Goal: Transaction & Acquisition: Purchase product/service

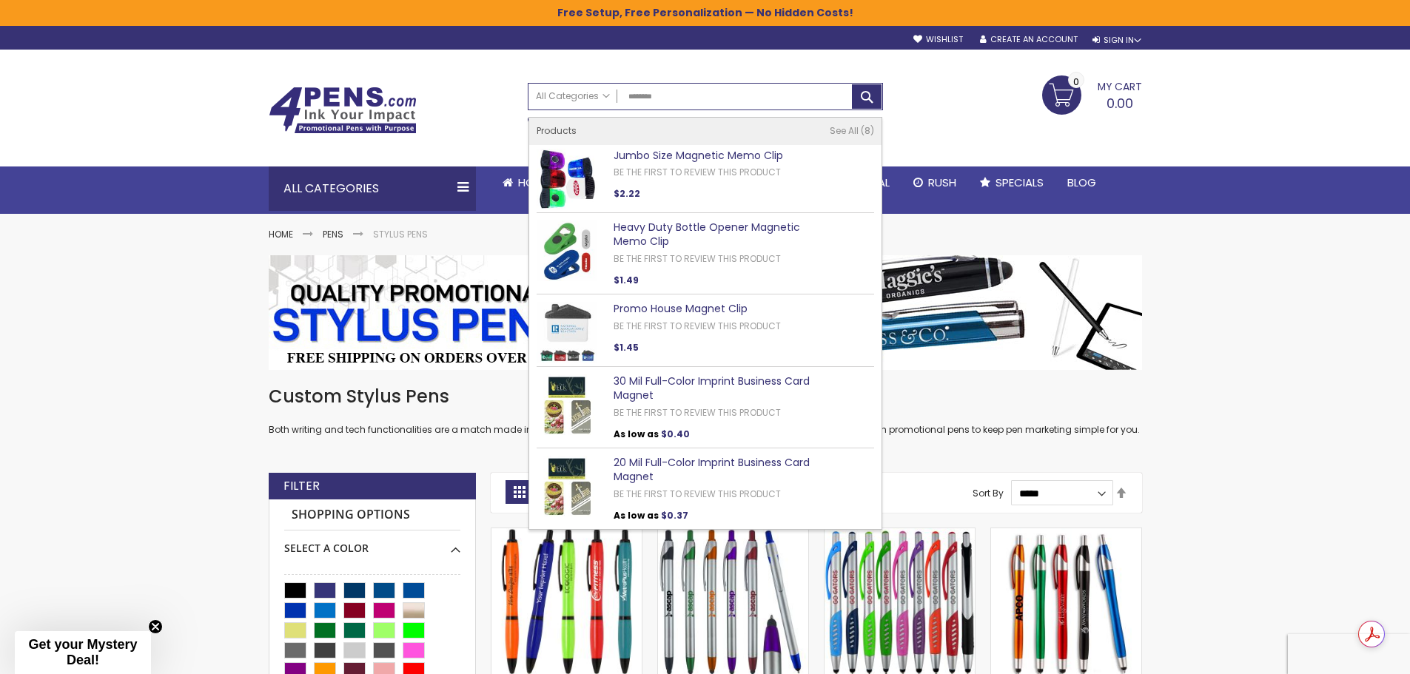
type input "********"
click at [948, 97] on div "My Cart 0.00 0 My Cart Close You have no items in your shopping cart." at bounding box center [1019, 93] width 259 height 37
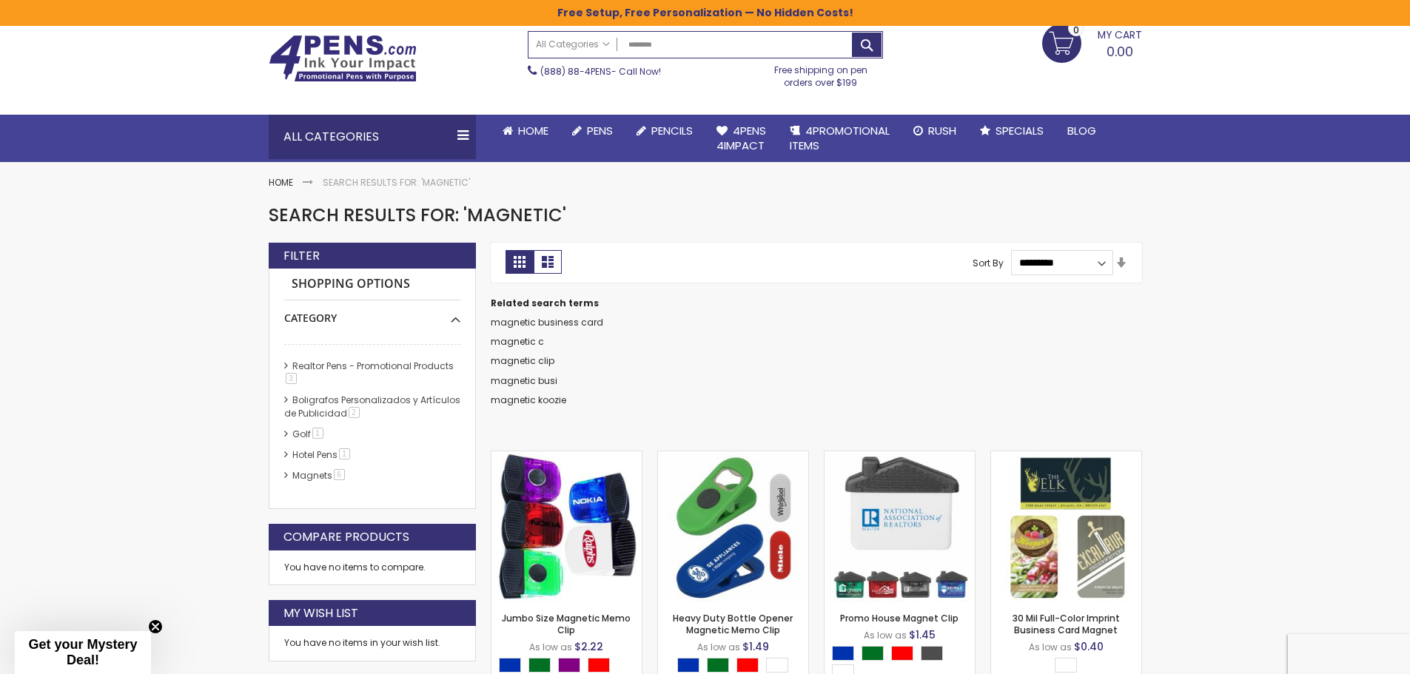
scroll to position [74, 0]
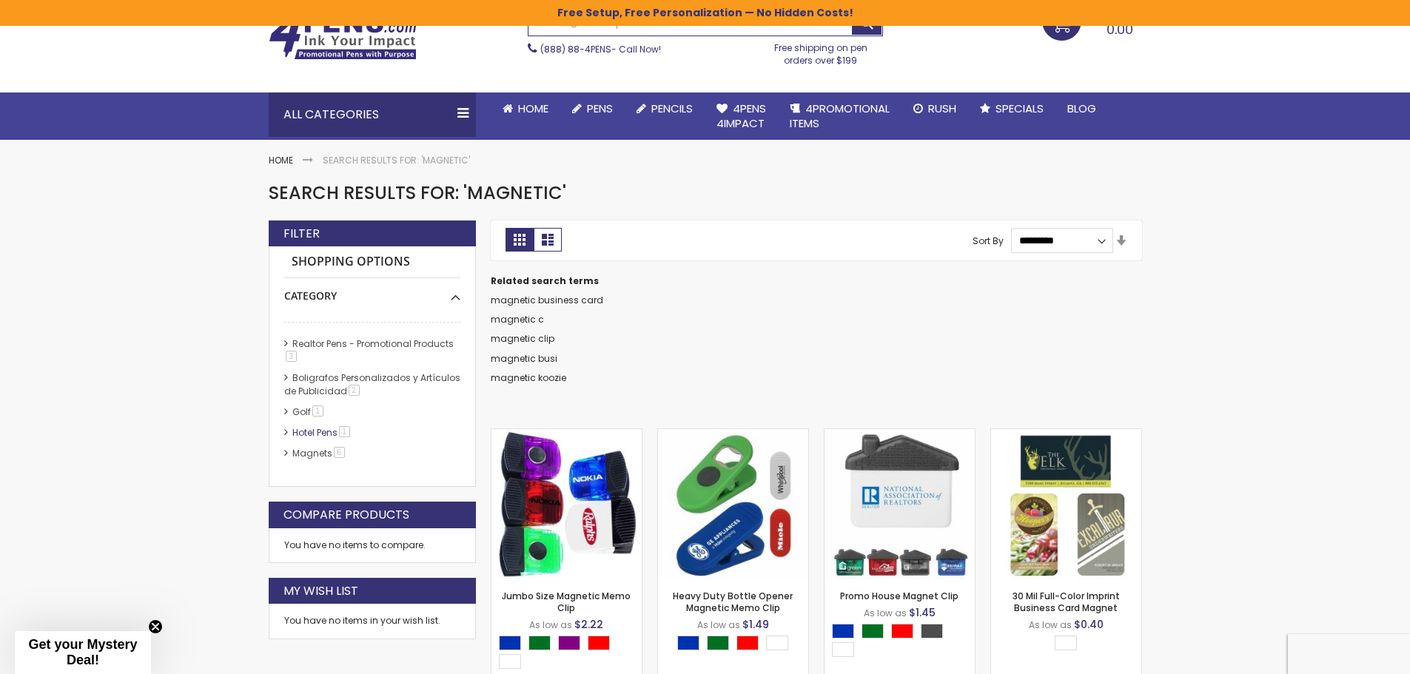
click at [309, 431] on link "Hotel Pens​ 1 item" at bounding box center [322, 432] width 67 height 13
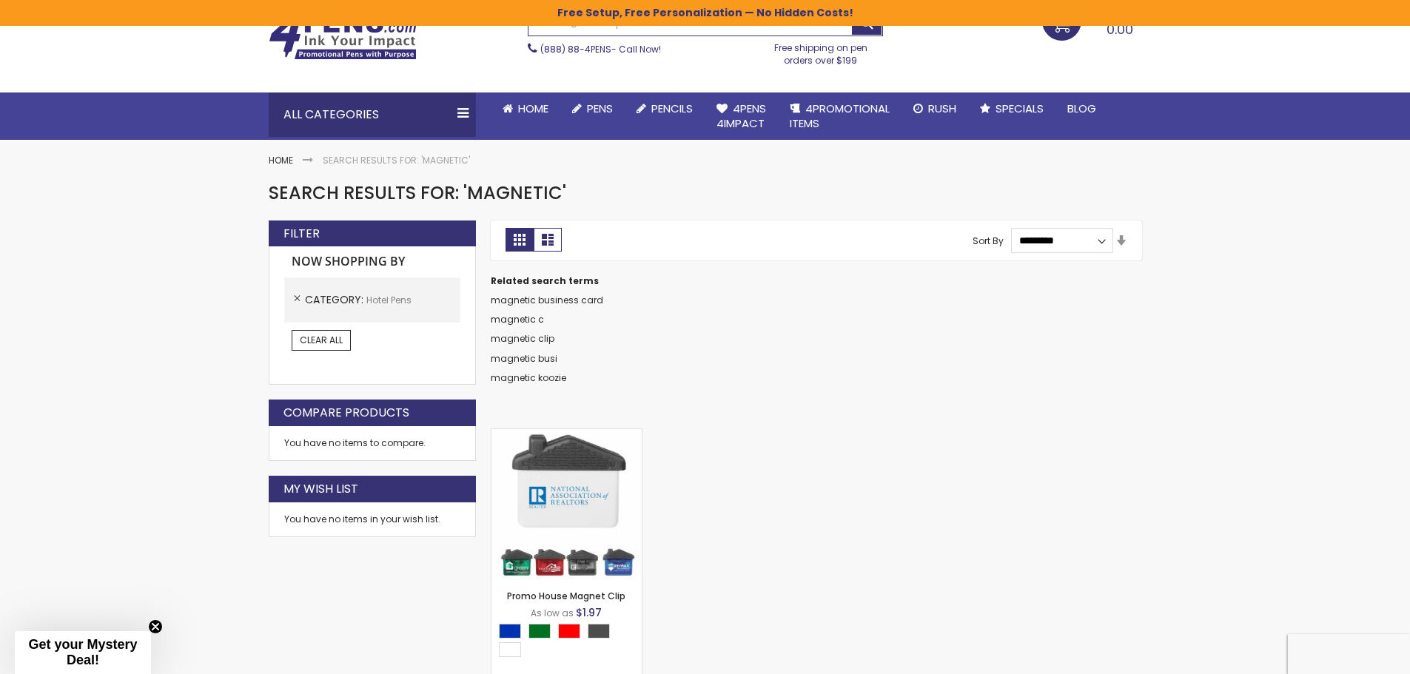
click at [288, 297] on ol "Category Hotel Pens​ Remove This Item" at bounding box center [372, 299] width 176 height 45
click at [297, 302] on link "Remove This Item" at bounding box center [297, 298] width 13 height 13
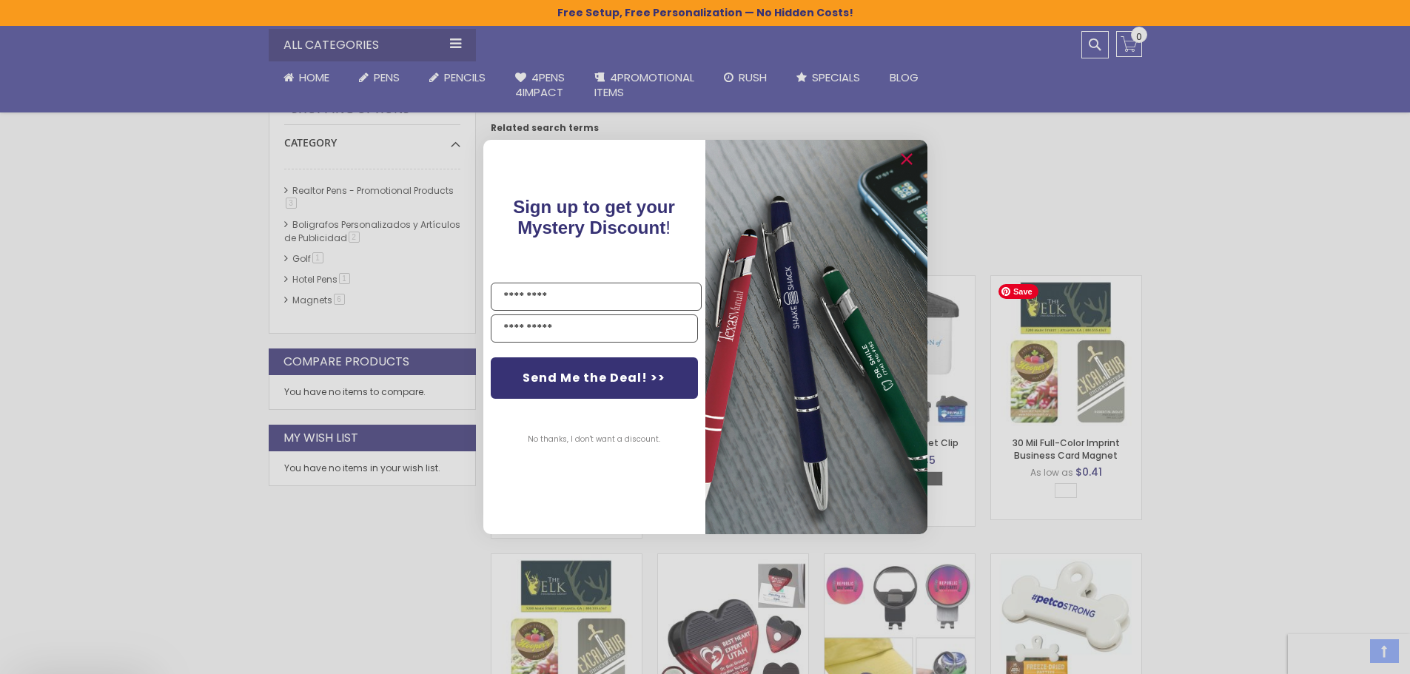
scroll to position [666, 0]
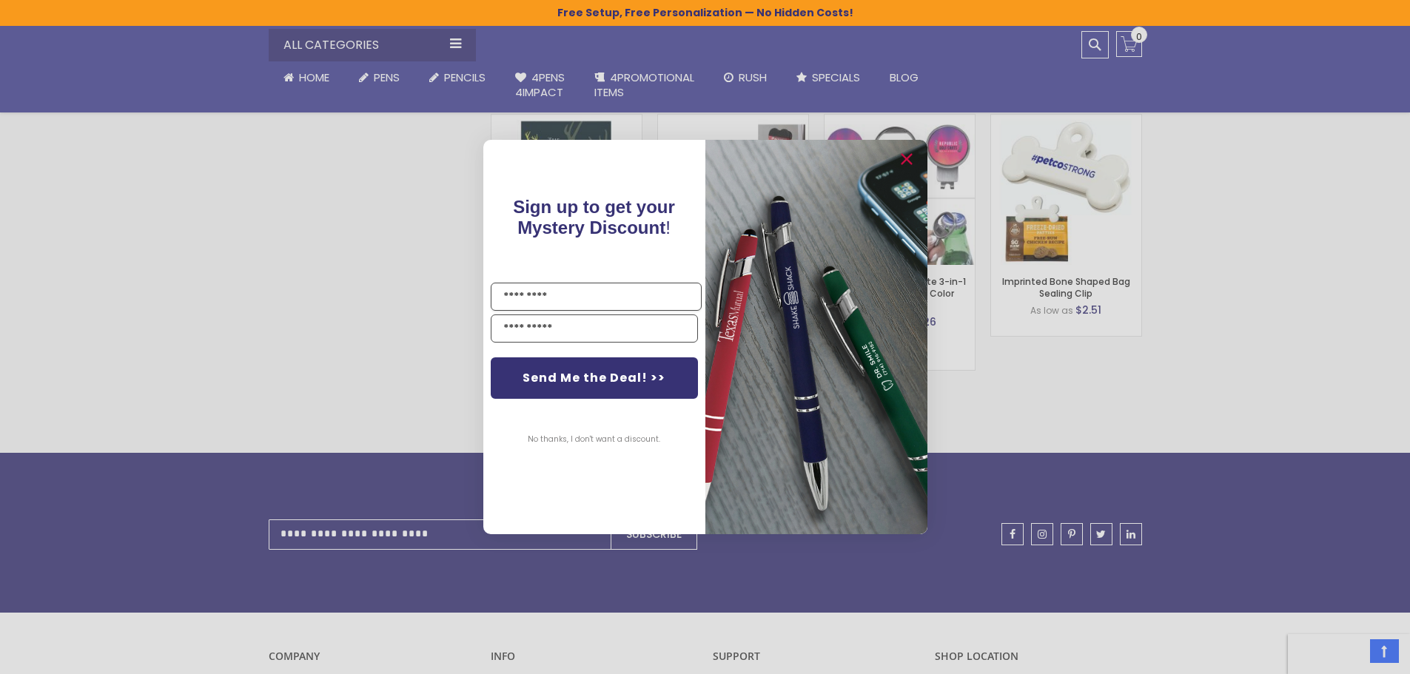
scroll to position [74, 0]
